Goal: Information Seeking & Learning: Find specific fact

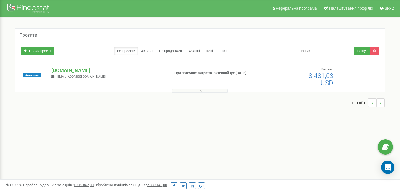
click at [198, 91] on button at bounding box center [200, 91] width 56 height 4
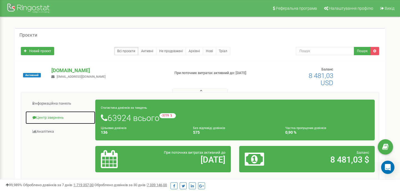
click at [49, 119] on link "Центр звернень" at bounding box center [60, 118] width 70 height 14
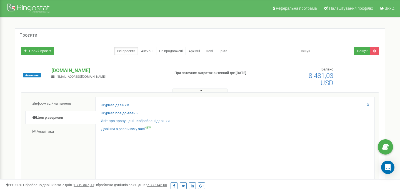
click at [116, 102] on div "Журнал дзвінків Журнал повідомлень Звіт про пропущені необроблені дзвінки Дзвін…" at bounding box center [234, 139] width 279 height 84
click at [116, 107] on link "Журнал дзвінків" at bounding box center [115, 105] width 28 height 5
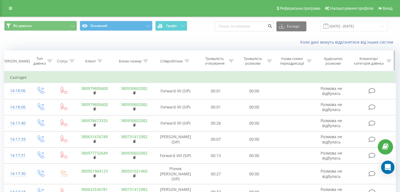
click at [99, 66] on th "Клієнт" at bounding box center [95, 61] width 40 height 21
click at [99, 62] on icon at bounding box center [99, 61] width 5 height 3
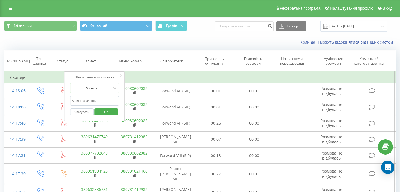
click at [93, 101] on input "text" at bounding box center [94, 101] width 49 height 10
paste input "[PHONE_NUMBER]"
click button "OK" at bounding box center [106, 112] width 24 height 7
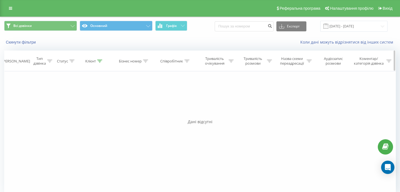
click at [100, 62] on icon at bounding box center [99, 61] width 5 height 3
click at [77, 101] on input "[PHONE_NUMBER]" at bounding box center [94, 101] width 49 height 10
drag, startPoint x: 76, startPoint y: 101, endPoint x: 71, endPoint y: 101, distance: 5.0
click at [71, 101] on input "[PHONE_NUMBER]" at bounding box center [94, 101] width 49 height 10
type input "0676802996"
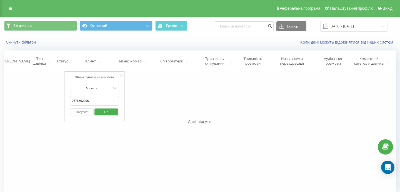
click button "OK" at bounding box center [106, 112] width 24 height 7
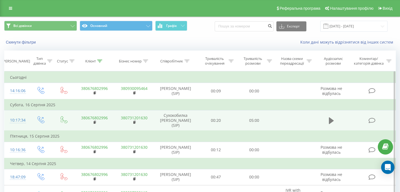
click at [330, 118] on icon at bounding box center [331, 121] width 5 height 7
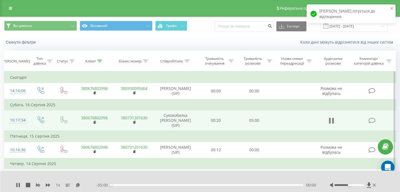
click at [331, 119] on icon at bounding box center [331, 121] width 5 height 8
click at [77, 186] on icon at bounding box center [78, 185] width 5 height 4
